Goal: Navigation & Orientation: Find specific page/section

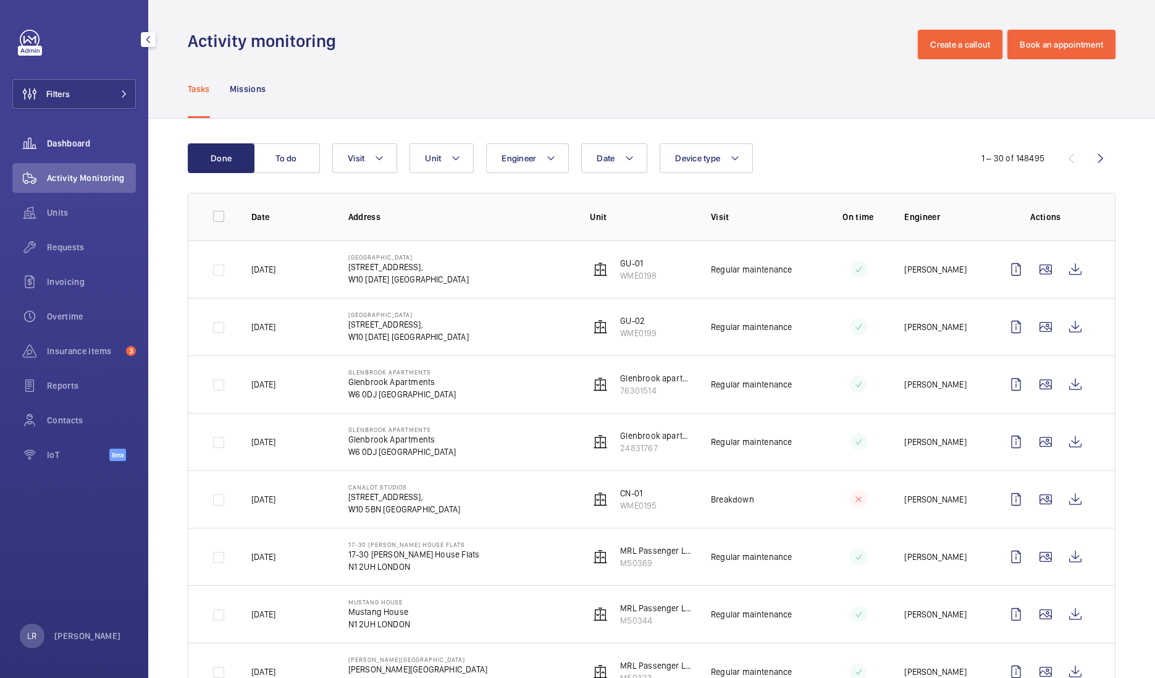
click at [81, 130] on div "Dashboard" at bounding box center [74, 143] width 124 height 30
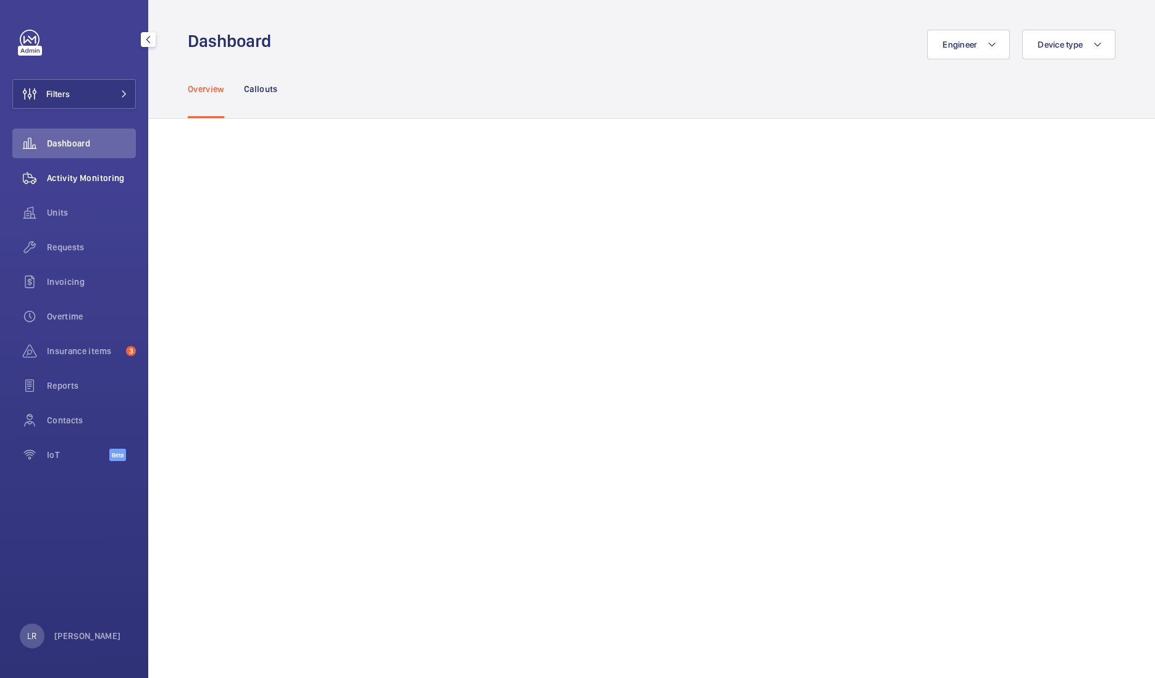
click at [48, 172] on span "Activity Monitoring" at bounding box center [91, 178] width 89 height 12
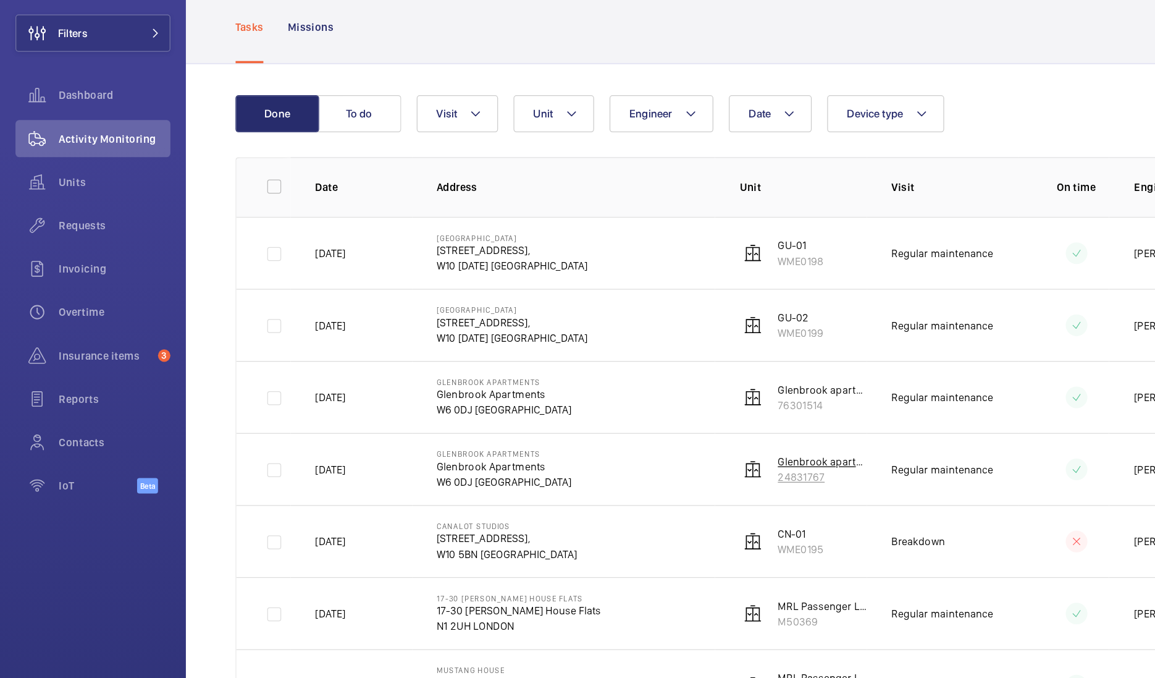
scroll to position [2, 0]
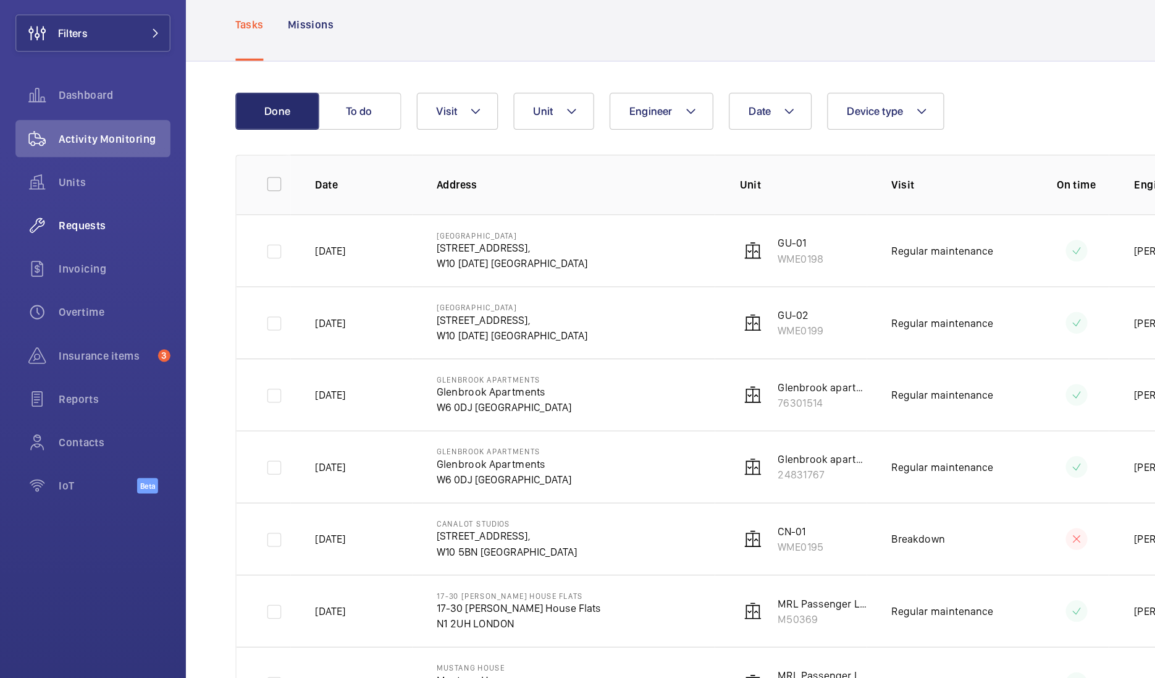
click at [86, 254] on div "Requests" at bounding box center [74, 247] width 124 height 30
